Goal: Task Accomplishment & Management: Use online tool/utility

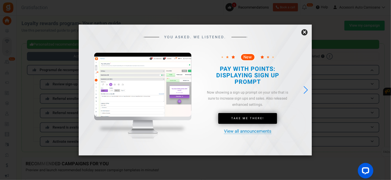
drag, startPoint x: 305, startPoint y: 32, endPoint x: 311, endPoint y: 39, distance: 9.6
click at [304, 32] on link "×" at bounding box center [305, 32] width 6 height 6
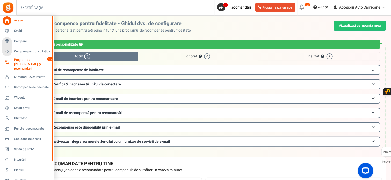
click at [20, 64] on font "Program de [PERSON_NAME] și recomandări" at bounding box center [27, 64] width 27 height 13
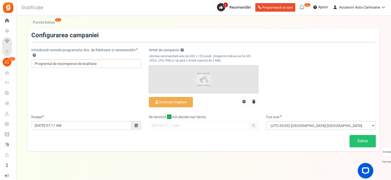
scroll to position [35, 0]
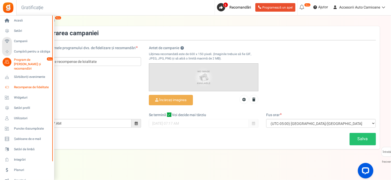
click at [18, 85] on font "Recompense de fidelitate" at bounding box center [31, 87] width 35 height 5
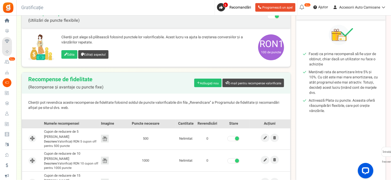
scroll to position [78, 0]
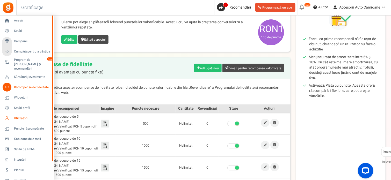
click at [17, 116] on font "Utilizatori" at bounding box center [20, 118] width 13 height 5
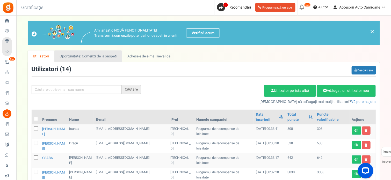
click at [67, 58] on font "Oportunitate: Comenzi de la oaspeți" at bounding box center [88, 56] width 57 height 5
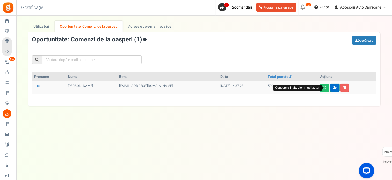
click at [330, 87] on link at bounding box center [335, 88] width 10 height 8
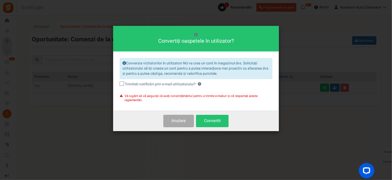
click at [124, 86] on icon at bounding box center [122, 83] width 3 height 3
click at [118, 86] on input "Trimiteți notificări prin e-mail utilizatorului? ?" at bounding box center [116, 84] width 3 height 3
checkbox input "true"
click at [221, 118] on font "Convertit" at bounding box center [212, 121] width 17 height 6
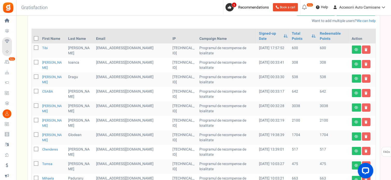
scroll to position [52, 0]
